Goal: Task Accomplishment & Management: Complete application form

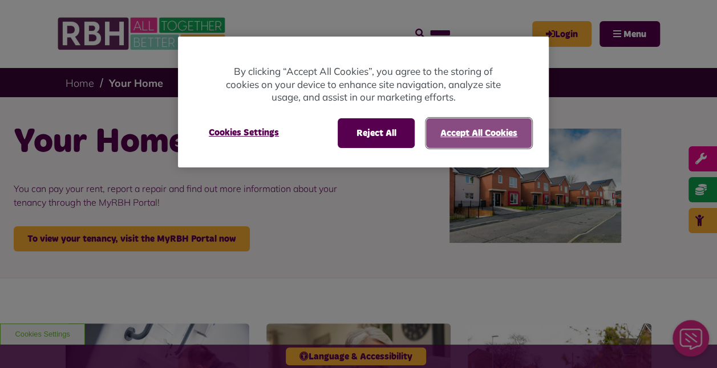
click at [475, 131] on button "Accept All Cookies" at bounding box center [479, 133] width 106 height 30
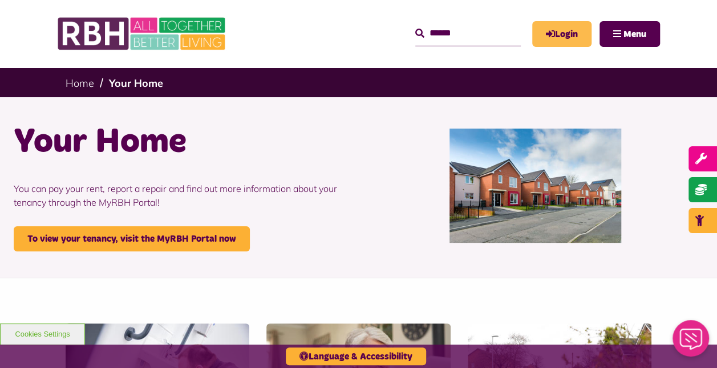
click at [556, 37] on link "Login" at bounding box center [561, 34] width 59 height 26
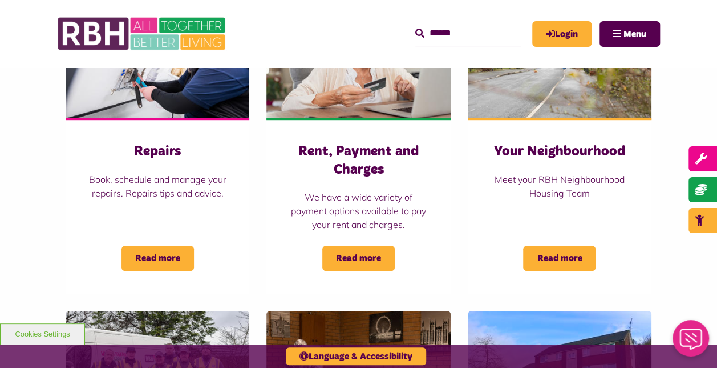
scroll to position [321, 0]
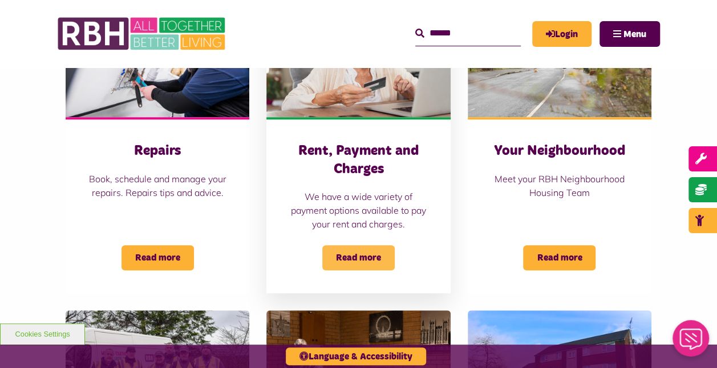
click at [354, 255] on span "Read more" at bounding box center [358, 257] width 72 height 25
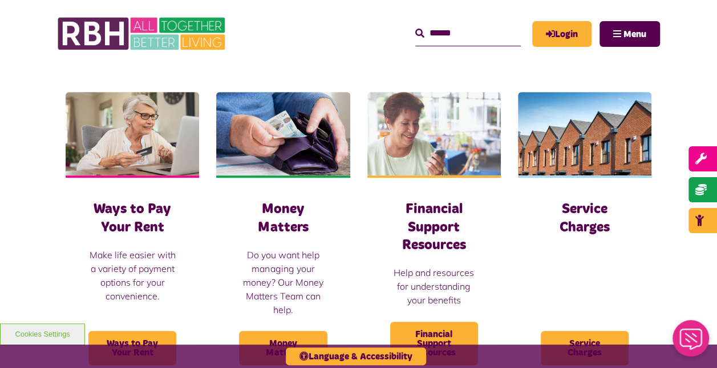
scroll to position [276, 0]
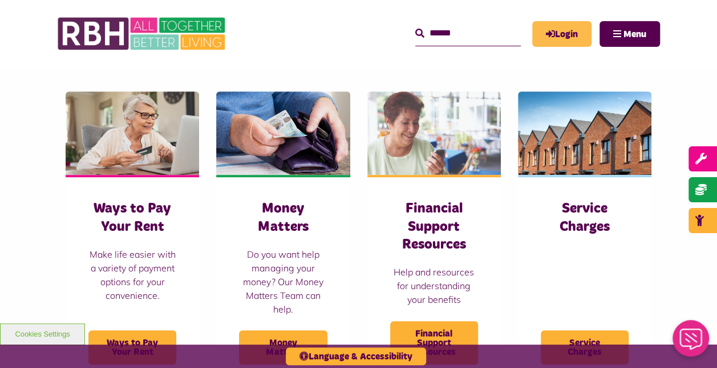
click at [563, 39] on link "Login" at bounding box center [561, 34] width 59 height 26
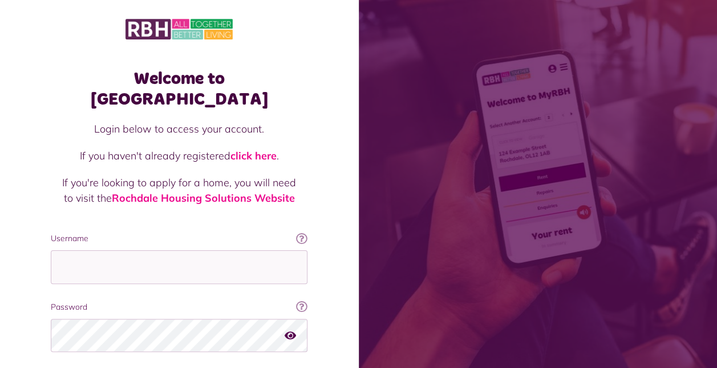
scroll to position [70, 0]
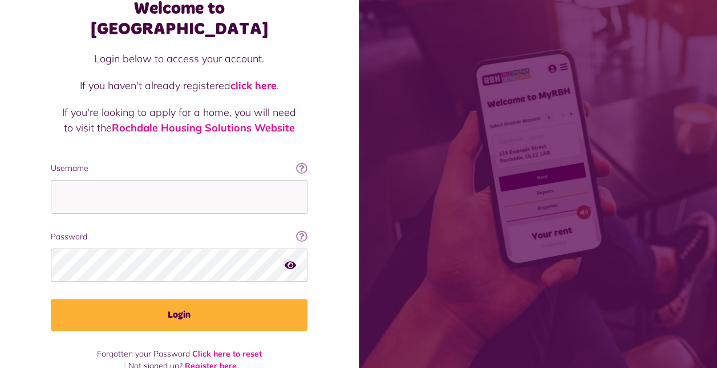
click at [218, 360] on link "Register here" at bounding box center [211, 365] width 52 height 10
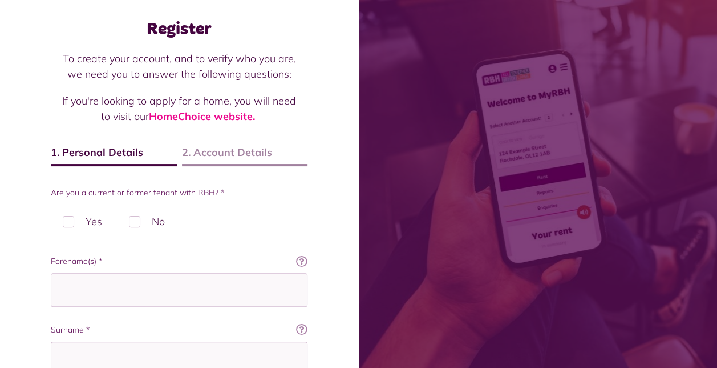
scroll to position [50, 0]
click at [136, 223] on label "No" at bounding box center [147, 221] width 60 height 34
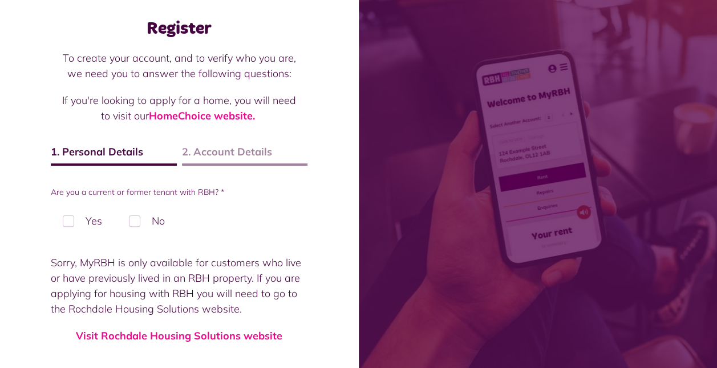
scroll to position [95, 0]
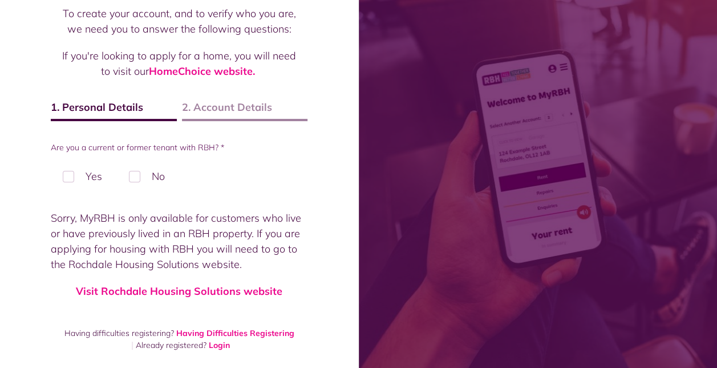
click at [74, 174] on label "Yes" at bounding box center [82, 176] width 63 height 34
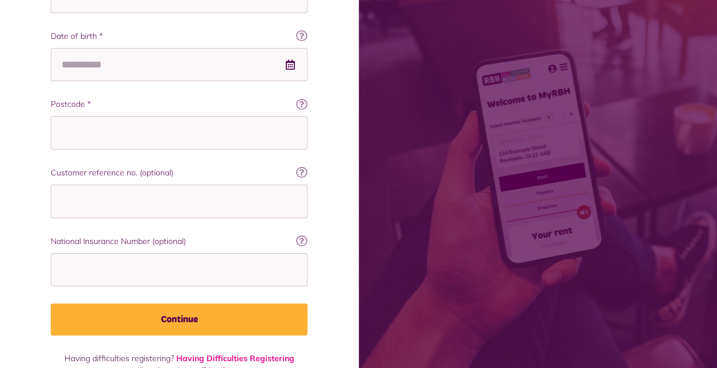
scroll to position [411, 0]
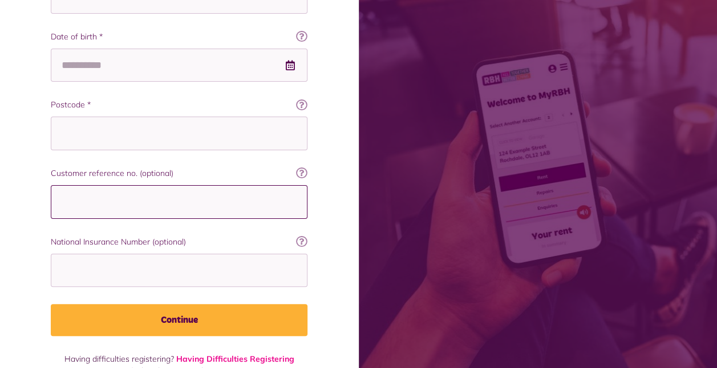
click at [89, 201] on input "Customer reference no. (optional)" at bounding box center [179, 202] width 257 height 34
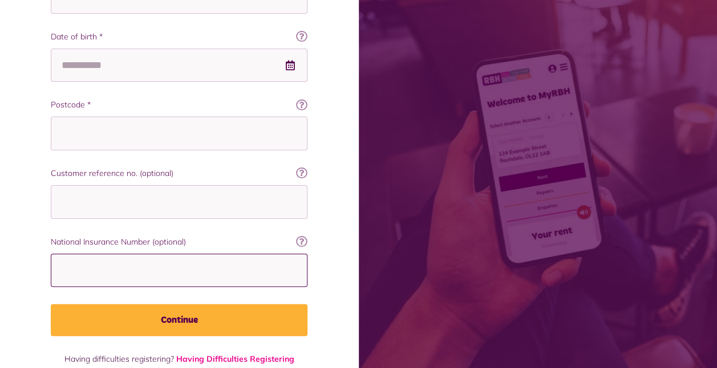
click at [98, 276] on input "National Insurance Number (optional)" at bounding box center [179, 270] width 257 height 34
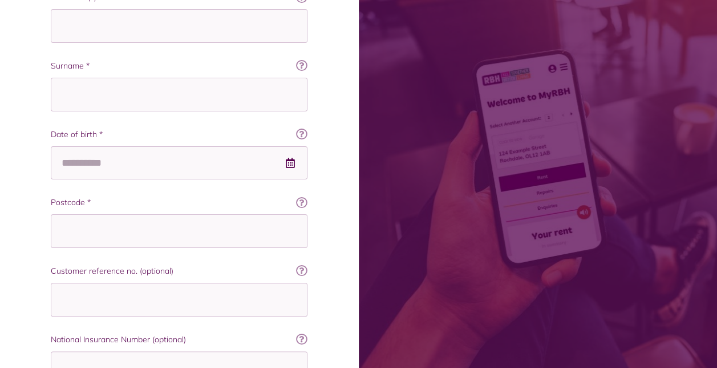
click at [83, 247] on form "Are you a current or former tenant with RBH? * Yes No Forename Enter your foren…" at bounding box center [179, 178] width 257 height 510
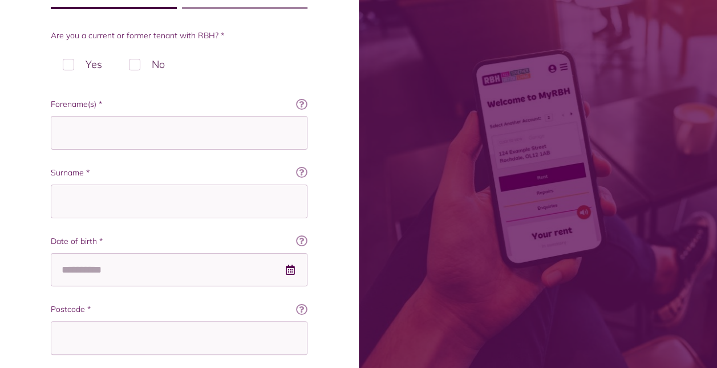
scroll to position [171, 0]
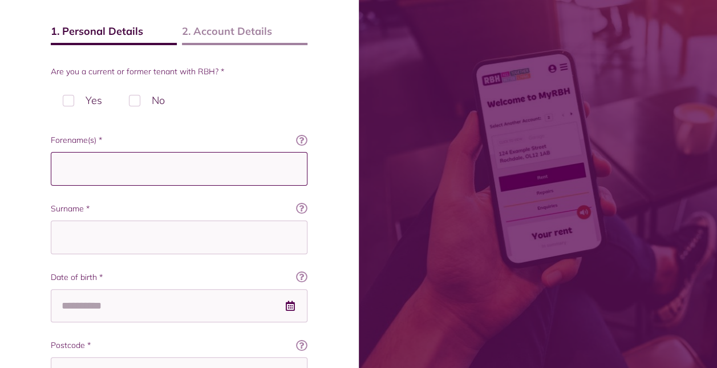
click at [64, 172] on input "Forename(s) *" at bounding box center [179, 169] width 257 height 34
click at [69, 175] on input "Forename(s) *" at bounding box center [179, 169] width 257 height 34
type input "*******"
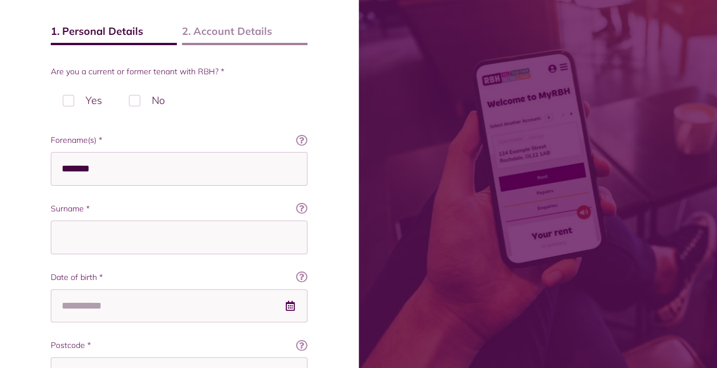
type input "*****"
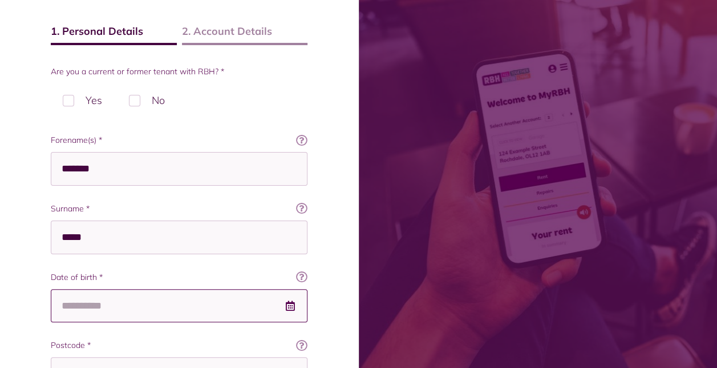
type input "**********"
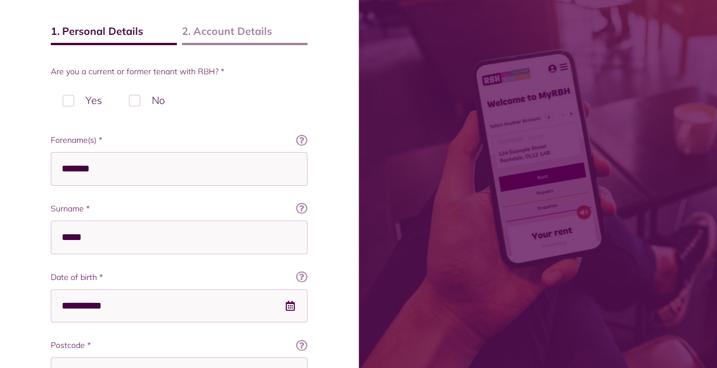
type input "********"
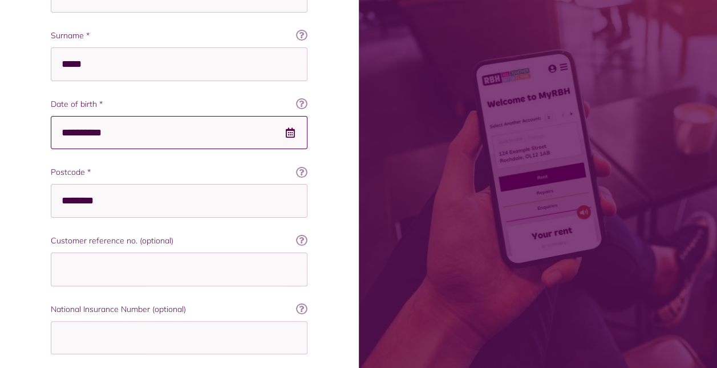
scroll to position [435, 0]
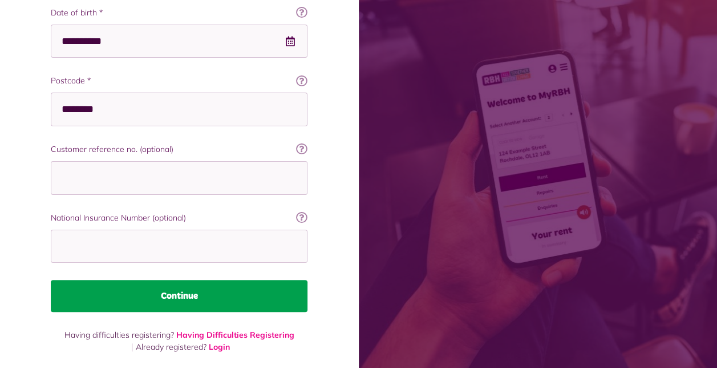
click at [172, 305] on button "Continue" at bounding box center [179, 296] width 257 height 32
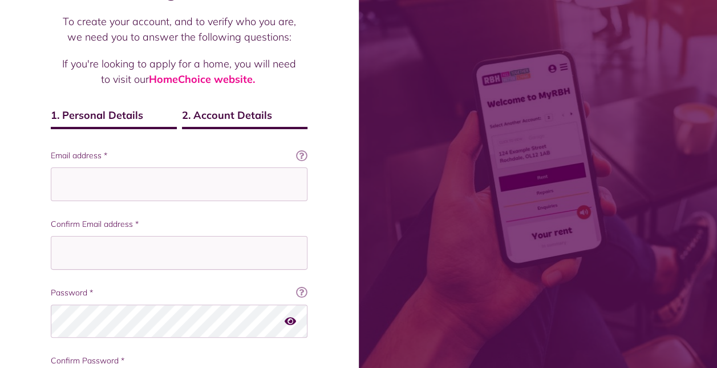
scroll to position [100, 0]
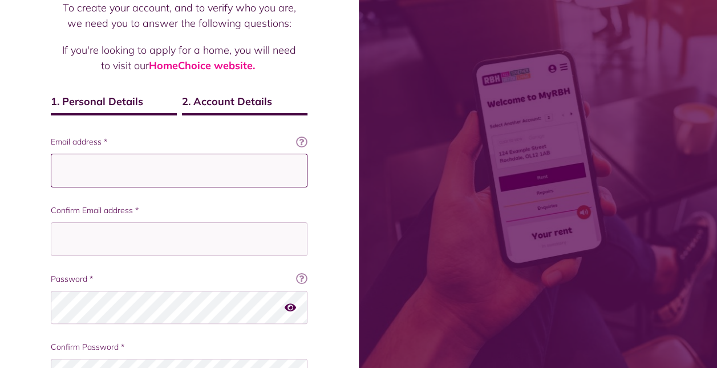
click at [90, 163] on input "Email address *" at bounding box center [179, 171] width 257 height 34
type input "**********"
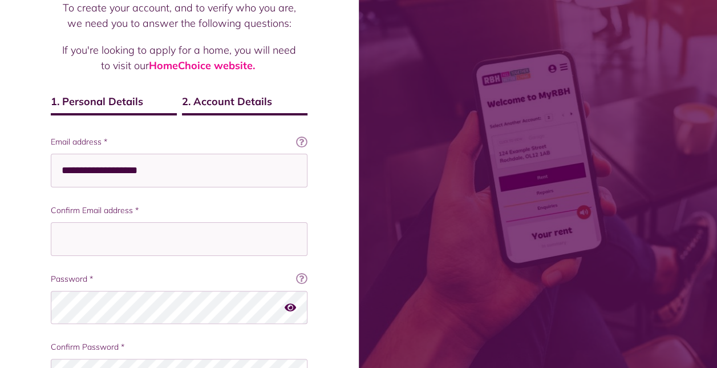
type input "**********"
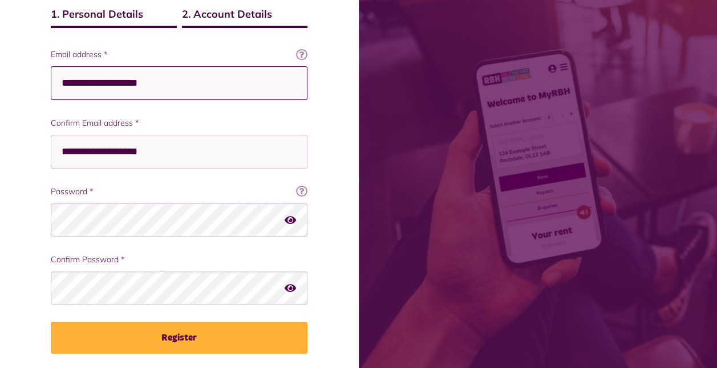
scroll to position [196, 0]
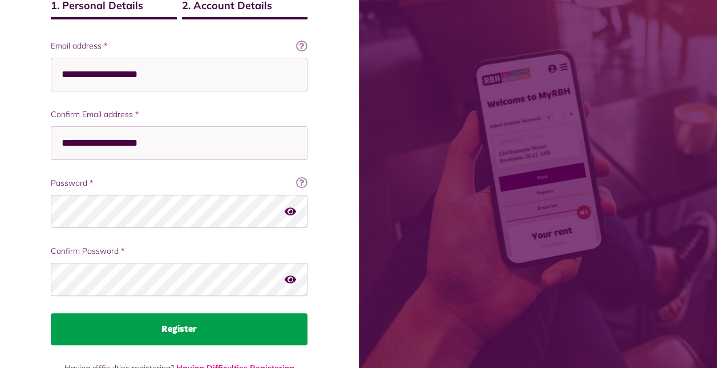
click at [131, 339] on button "Register" at bounding box center [179, 329] width 257 height 32
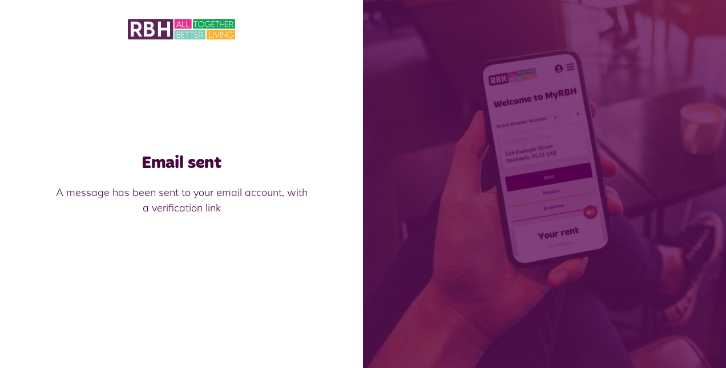
click at [151, 33] on img at bounding box center [181, 29] width 107 height 24
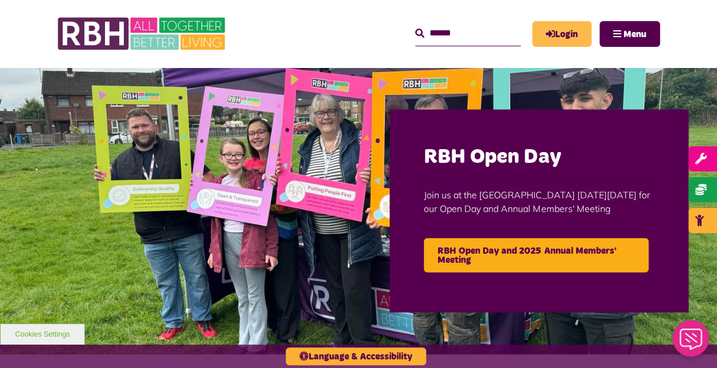
click at [575, 35] on link "Login" at bounding box center [561, 34] width 59 height 26
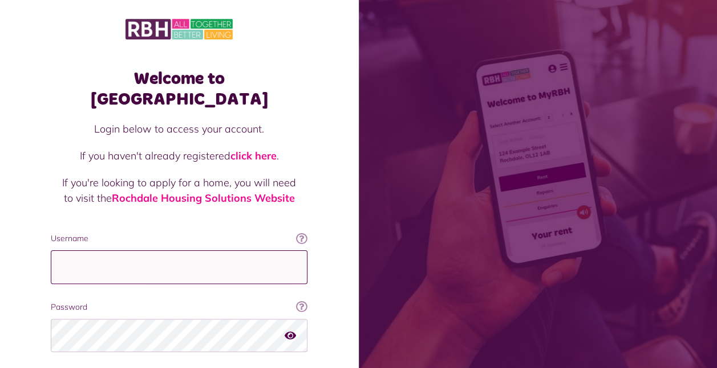
click at [211, 250] on input "Username" at bounding box center [179, 267] width 257 height 34
type input "**********"
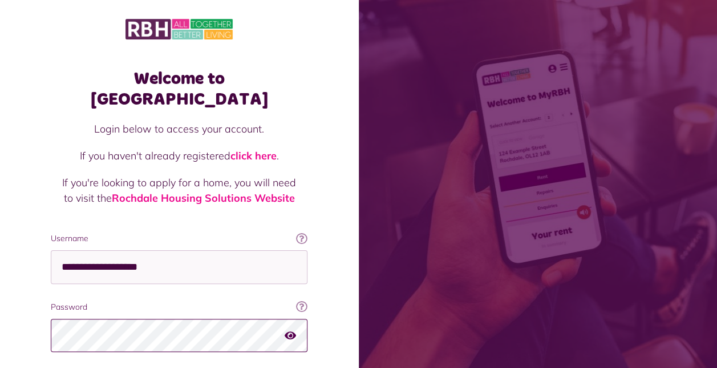
scroll to position [70, 0]
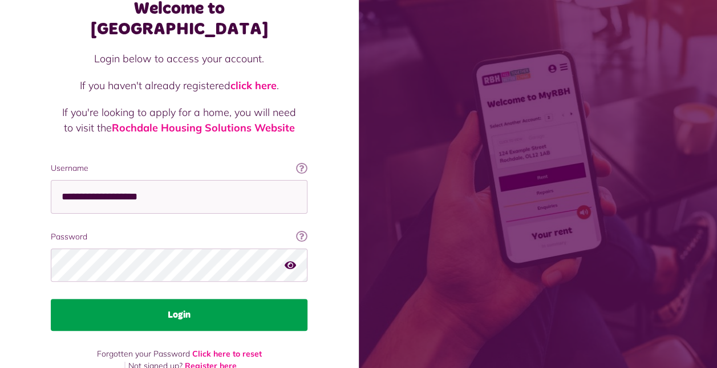
click at [95, 298] on button "Login" at bounding box center [179, 314] width 257 height 32
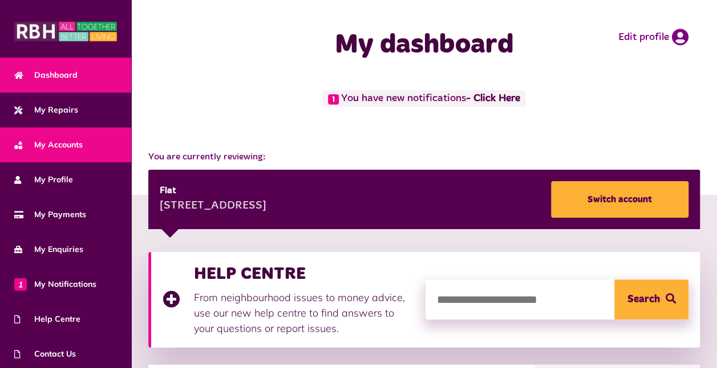
click at [47, 141] on span "My Accounts" at bounding box center [48, 145] width 68 height 12
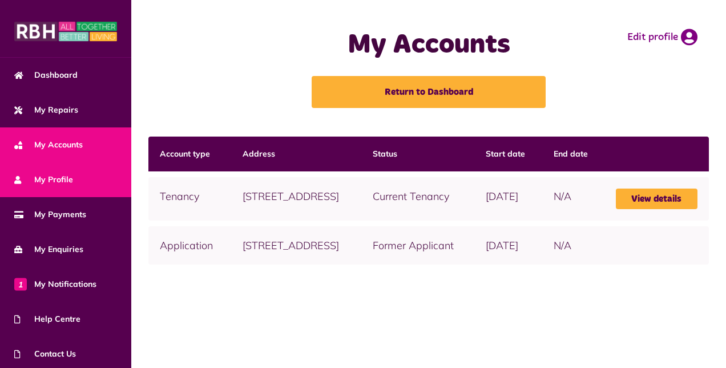
click at [45, 180] on span "My Profile" at bounding box center [43, 179] width 59 height 12
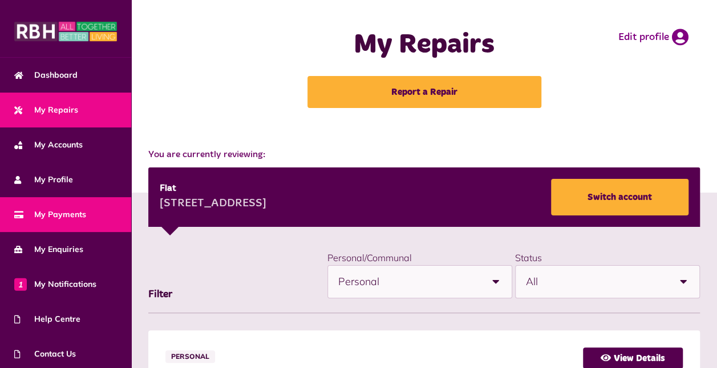
scroll to position [72, 0]
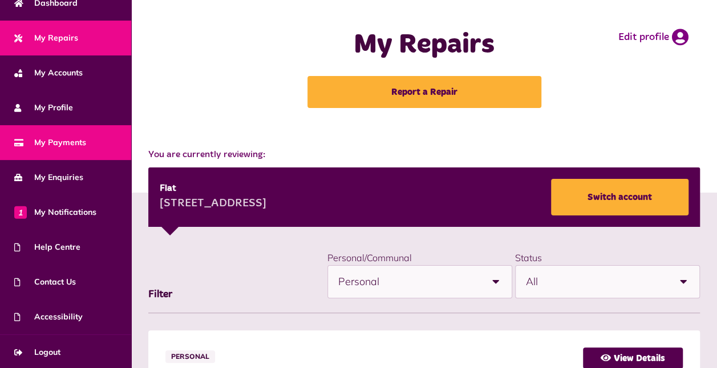
click at [71, 136] on span "My Payments" at bounding box center [50, 142] width 72 height 12
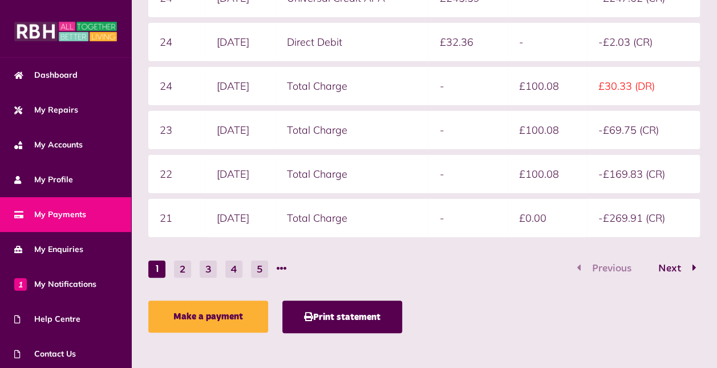
scroll to position [377, 0]
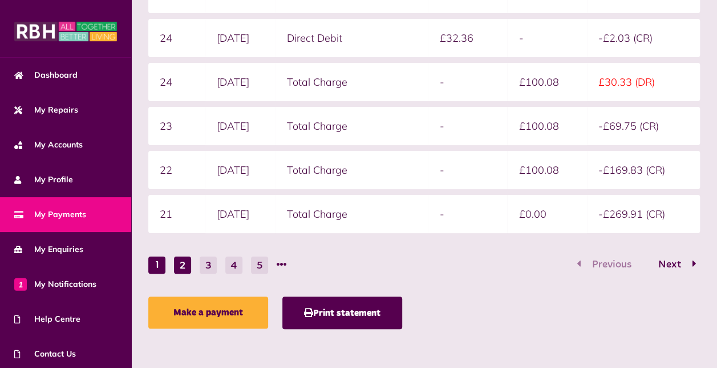
click at [184, 266] on button "2" at bounding box center [182, 264] width 17 height 17
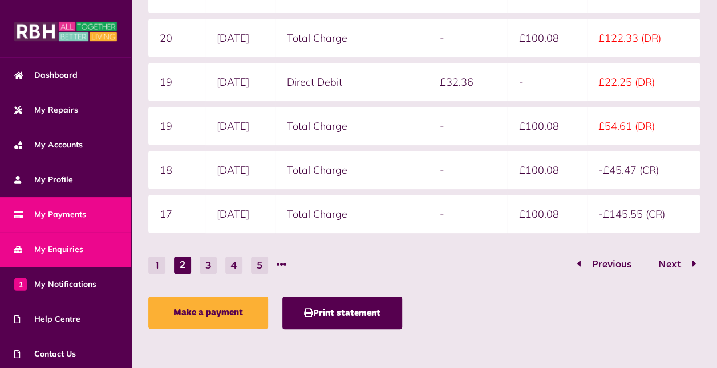
click at [64, 249] on span "My Enquiries" at bounding box center [48, 249] width 69 height 12
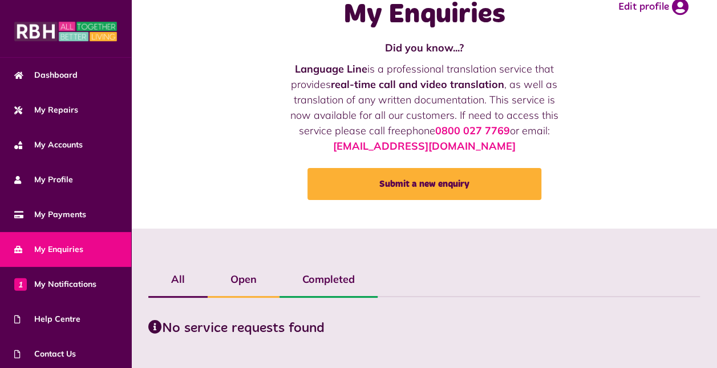
scroll to position [55, 0]
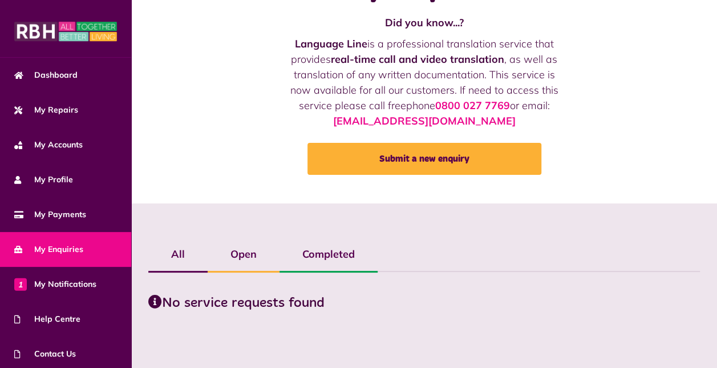
click at [239, 260] on label "Open" at bounding box center [244, 253] width 72 height 33
drag, startPoint x: 309, startPoint y: 257, endPoint x: 296, endPoint y: 225, distance: 34.8
click at [296, 225] on div "All Open Completed" at bounding box center [424, 286] width 586 height 166
drag, startPoint x: 296, startPoint y: 225, endPoint x: 313, endPoint y: 257, distance: 36.3
click at [313, 257] on label "Completed" at bounding box center [329, 253] width 98 height 33
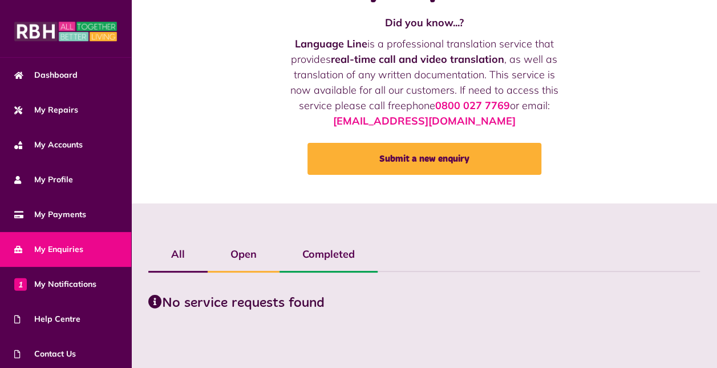
click at [171, 259] on label "All" at bounding box center [177, 253] width 59 height 33
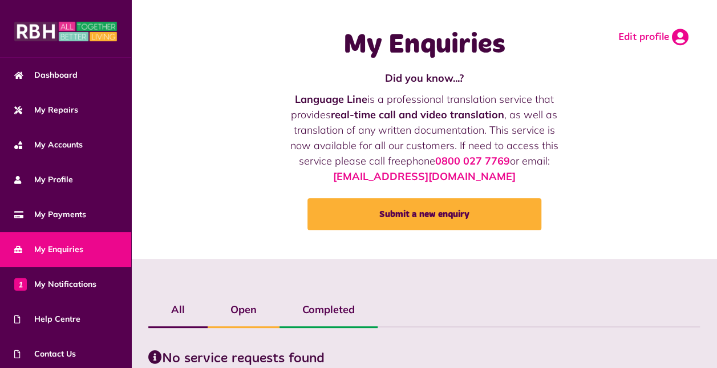
click at [658, 34] on link "Edit profile" at bounding box center [654, 37] width 70 height 17
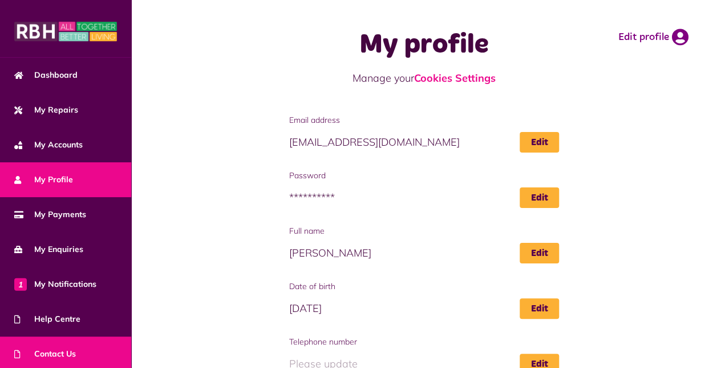
click at [27, 353] on span "Contact Us" at bounding box center [45, 354] width 62 height 12
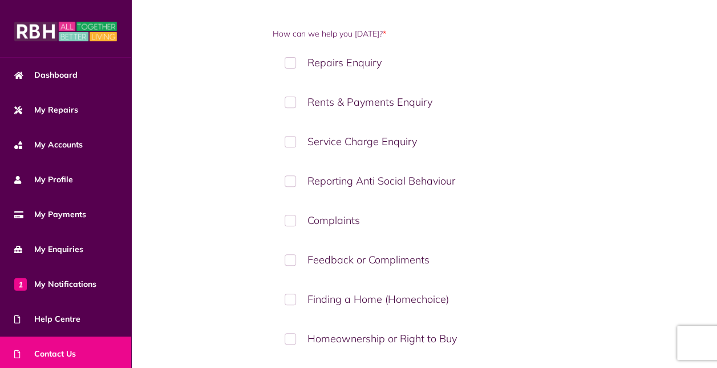
scroll to position [179, 0]
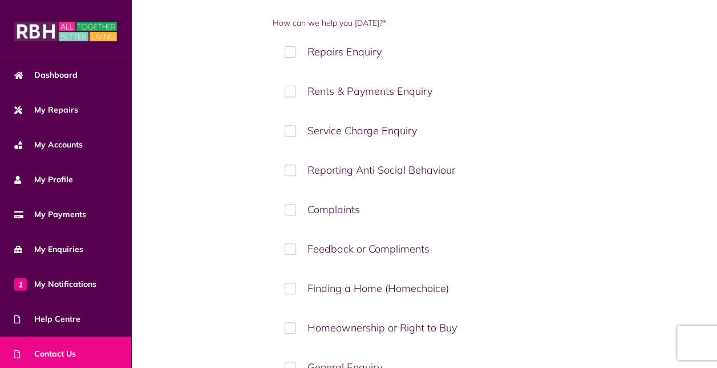
click at [290, 82] on label "Rents & Payments Enquiry" at bounding box center [424, 91] width 303 height 34
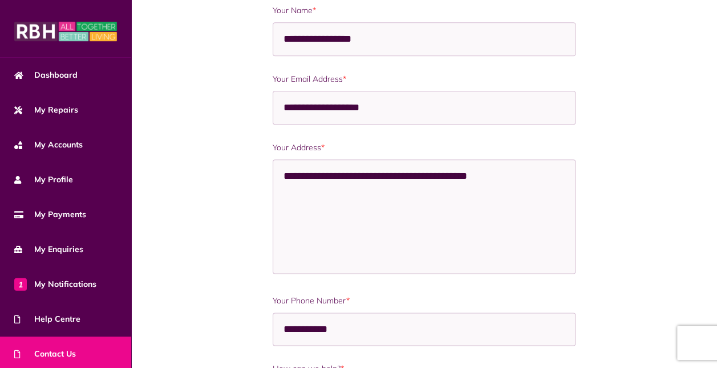
scroll to position [949, 0]
